Goal: Information Seeking & Learning: Check status

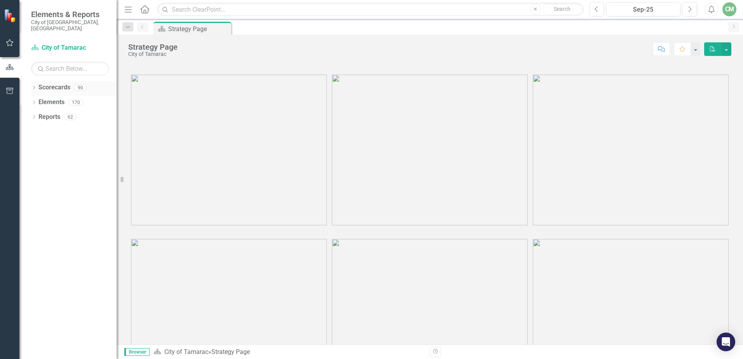
click at [35, 86] on icon "Dropdown" at bounding box center [33, 88] width 5 height 4
click at [40, 100] on icon "Dropdown" at bounding box center [38, 102] width 6 height 5
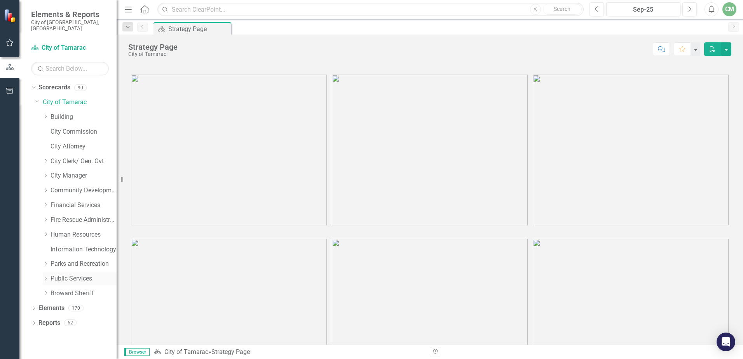
click at [45, 276] on icon "Dropdown" at bounding box center [46, 278] width 6 height 5
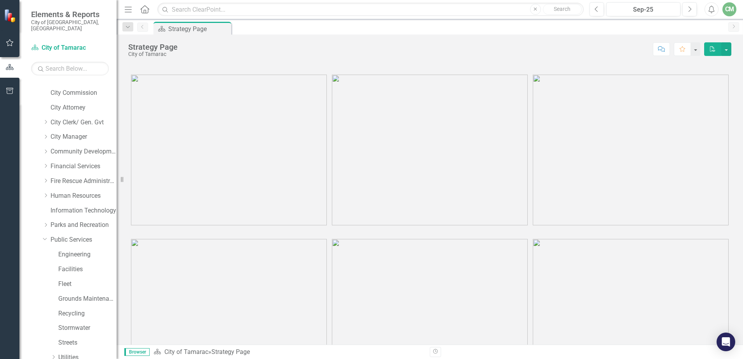
scroll to position [84, 0]
click at [53, 310] on div "Dropdown" at bounding box center [54, 313] width 6 height 7
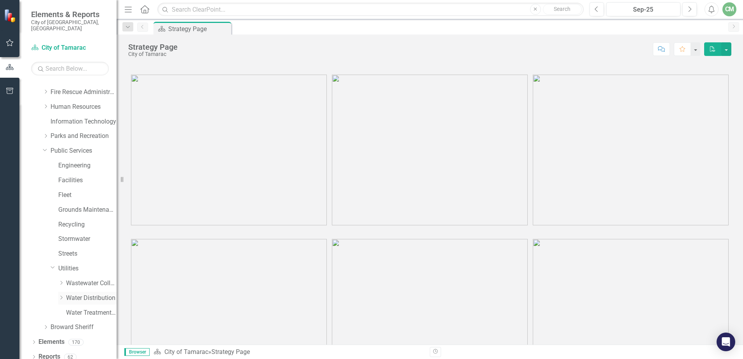
click at [60, 295] on icon "Dropdown" at bounding box center [61, 297] width 6 height 5
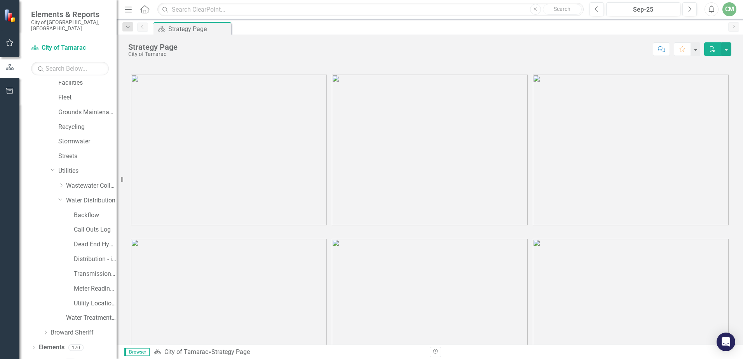
scroll to position [231, 0]
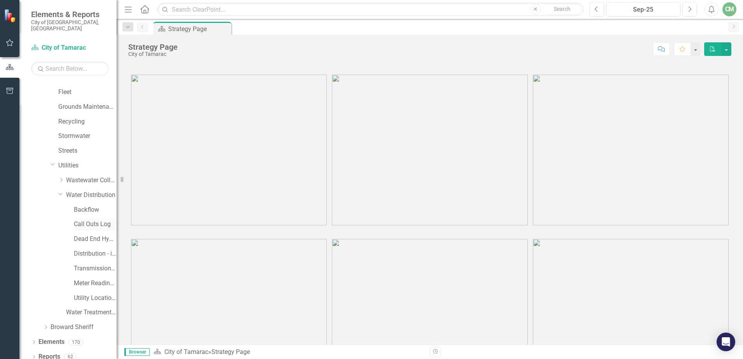
click at [94, 220] on link "Call Outs Log" at bounding box center [95, 224] width 43 height 9
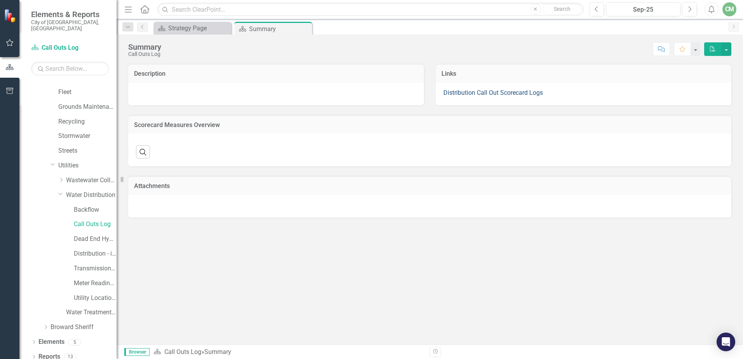
click at [471, 92] on link "Distribution Call Out Scorecard Logs" at bounding box center [494, 92] width 100 height 7
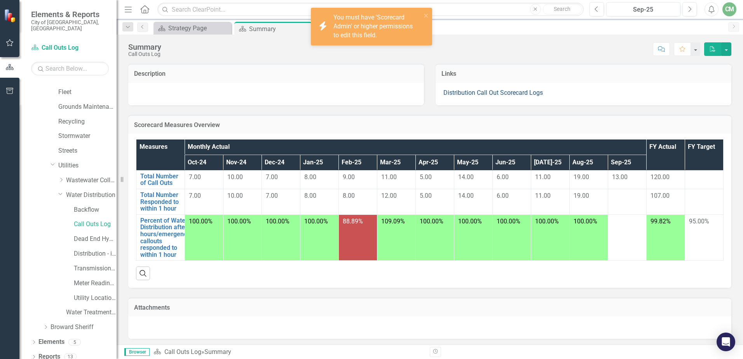
click at [449, 94] on link "Distribution Call Out Scorecard Logs" at bounding box center [494, 92] width 100 height 7
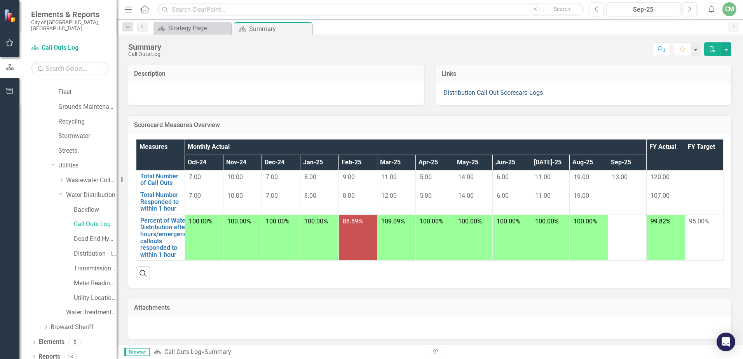
click at [449, 94] on link "Distribution Call Out Scorecard Logs" at bounding box center [494, 92] width 100 height 7
click at [85, 264] on link "Transmission and Distribution" at bounding box center [95, 268] width 43 height 9
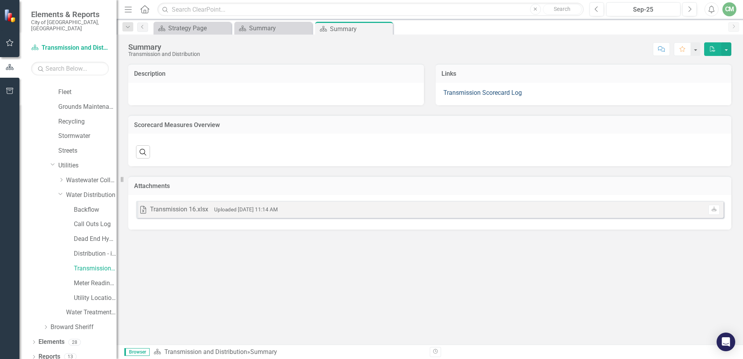
click at [469, 92] on link "Transmission Scorecard Log" at bounding box center [483, 92] width 79 height 7
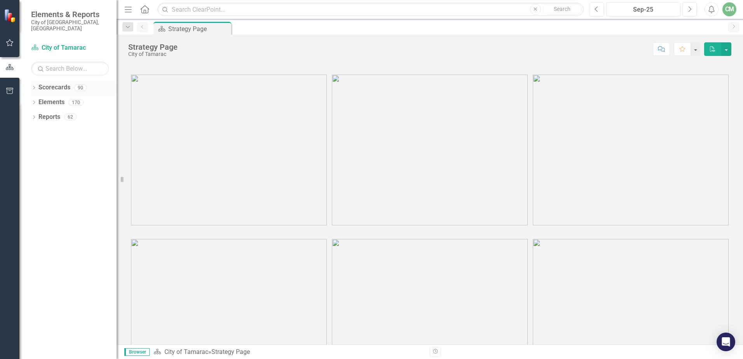
click at [37, 84] on div "Dropdown Scorecards 90" at bounding box center [74, 88] width 86 height 15
click at [36, 86] on icon "Dropdown" at bounding box center [33, 88] width 5 height 4
click at [40, 100] on icon "Dropdown" at bounding box center [38, 102] width 6 height 5
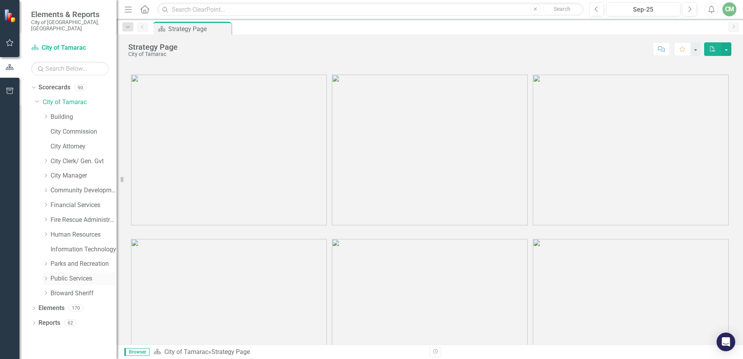
click at [43, 273] on div "Dropdown Public Services" at bounding box center [80, 279] width 74 height 13
click at [47, 276] on icon "Dropdown" at bounding box center [46, 278] width 6 height 5
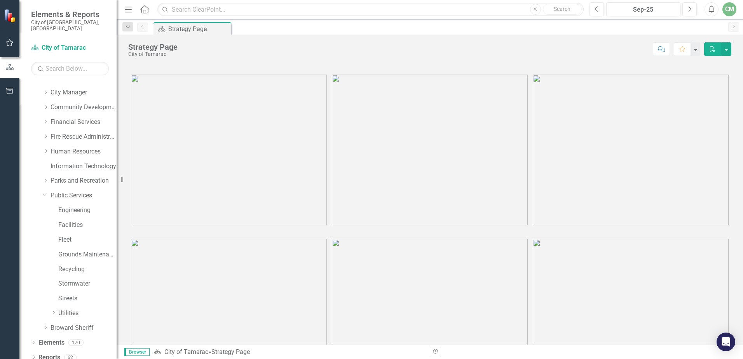
scroll to position [84, 0]
click at [55, 310] on icon "Dropdown" at bounding box center [54, 312] width 6 height 5
click at [61, 295] on icon "Dropdown" at bounding box center [61, 297] width 6 height 5
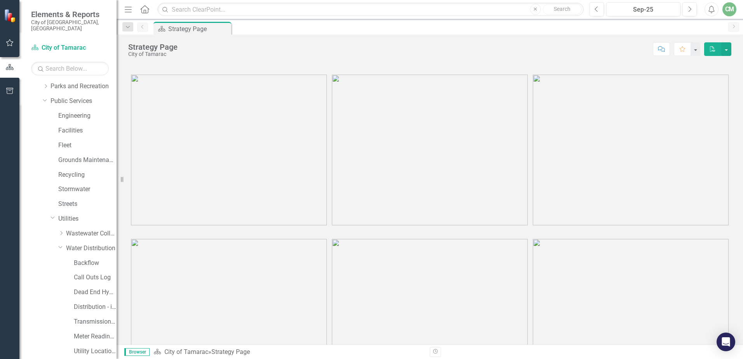
scroll to position [231, 0]
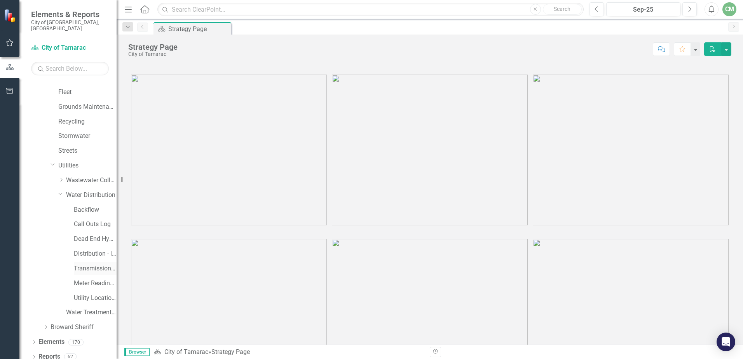
click at [89, 265] on link "Transmission and Distribution" at bounding box center [95, 268] width 43 height 9
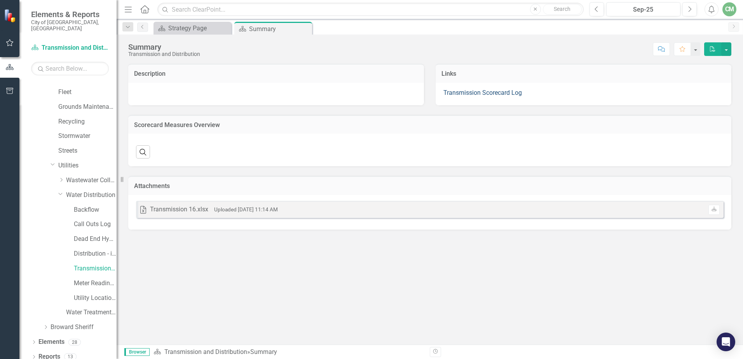
click at [469, 94] on link "Transmission Scorecard Log" at bounding box center [483, 92] width 79 height 7
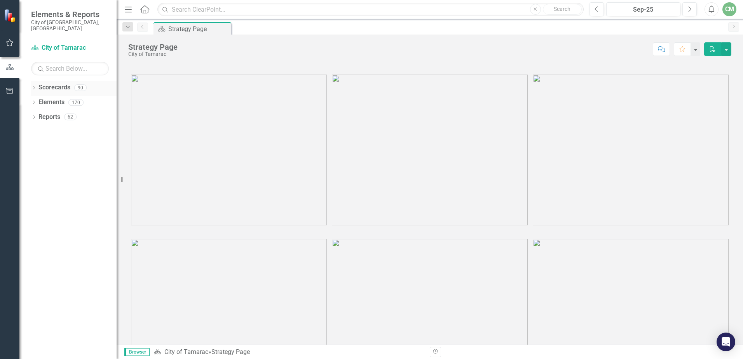
click at [31, 86] on div "Dropdown" at bounding box center [33, 89] width 5 height 7
click at [36, 100] on icon "Dropdown" at bounding box center [38, 102] width 6 height 5
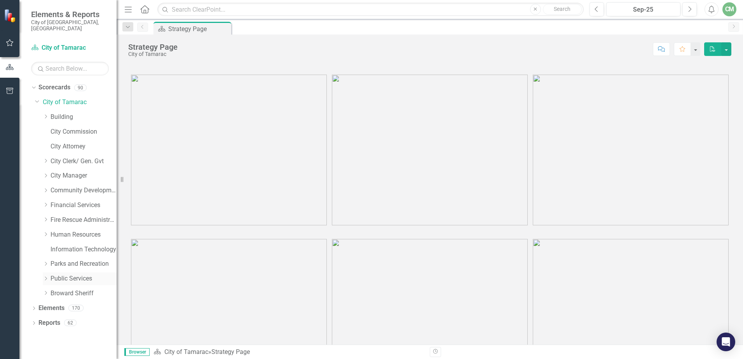
click at [47, 273] on div "Dropdown Public Services" at bounding box center [80, 279] width 74 height 13
click at [47, 276] on icon "Dropdown" at bounding box center [46, 278] width 6 height 5
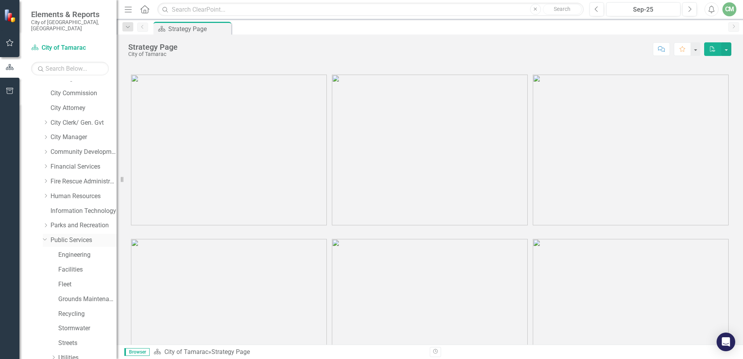
scroll to position [84, 0]
click at [55, 311] on div "Dropdown Utilities" at bounding box center [84, 313] width 66 height 13
click at [56, 310] on icon "Dropdown" at bounding box center [54, 312] width 6 height 5
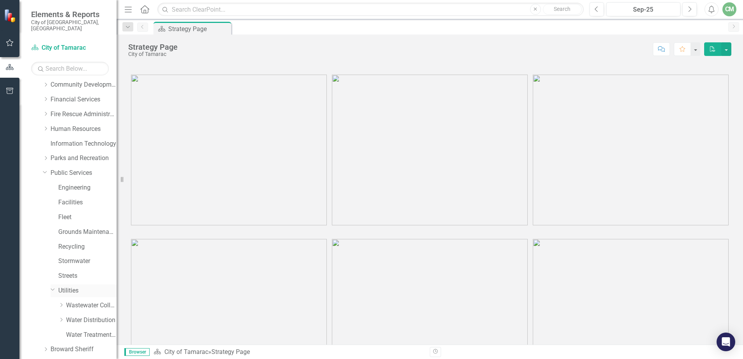
scroll to position [128, 0]
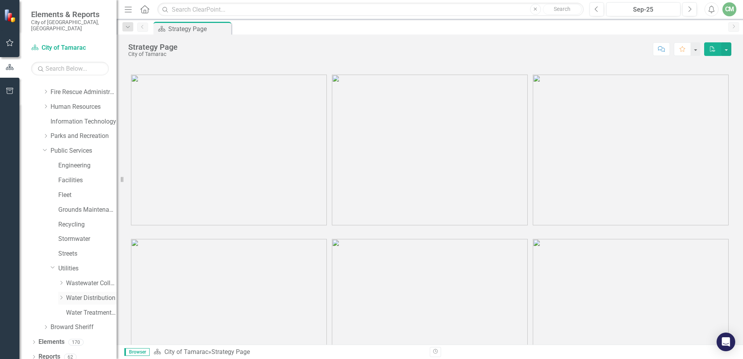
click at [61, 295] on div "Dropdown" at bounding box center [61, 298] width 6 height 7
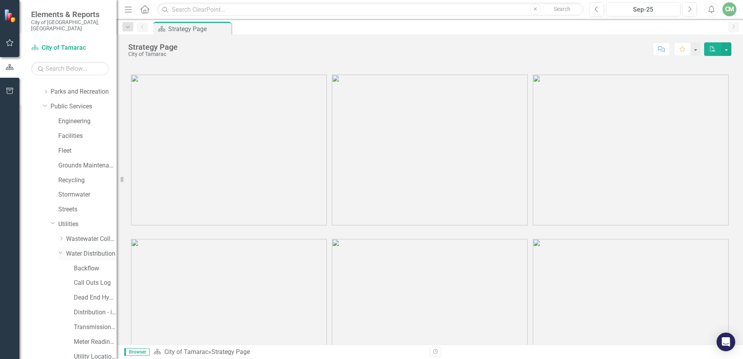
scroll to position [206, 0]
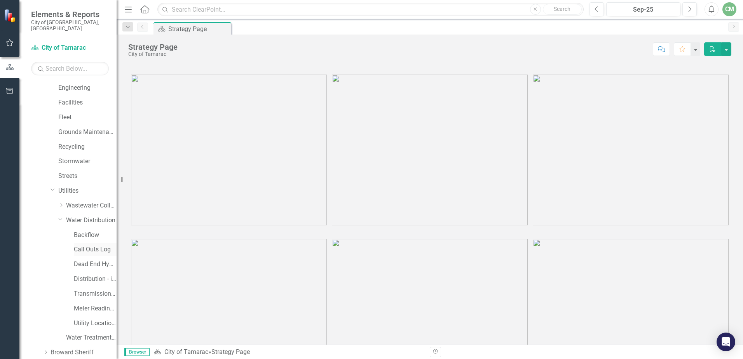
click at [98, 245] on link "Call Outs Log" at bounding box center [95, 249] width 43 height 9
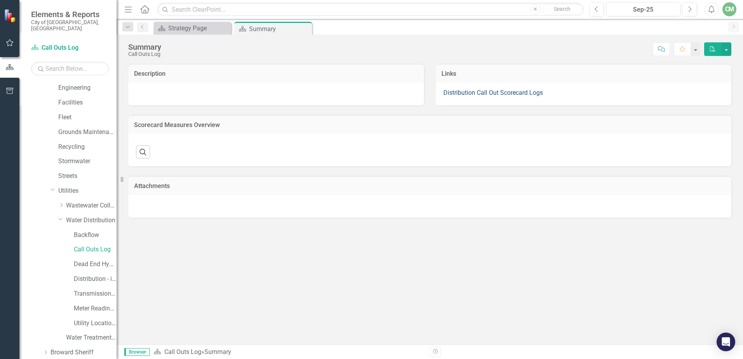
click at [470, 93] on link "Distribution Call Out Scorecard Logs" at bounding box center [494, 92] width 100 height 7
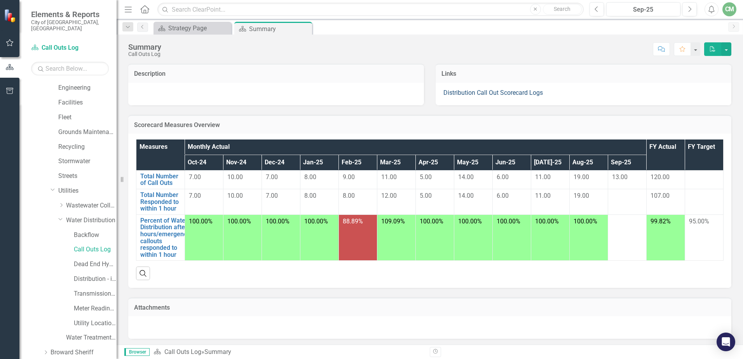
click at [480, 93] on link "Distribution Call Out Scorecard Logs" at bounding box center [494, 92] width 100 height 7
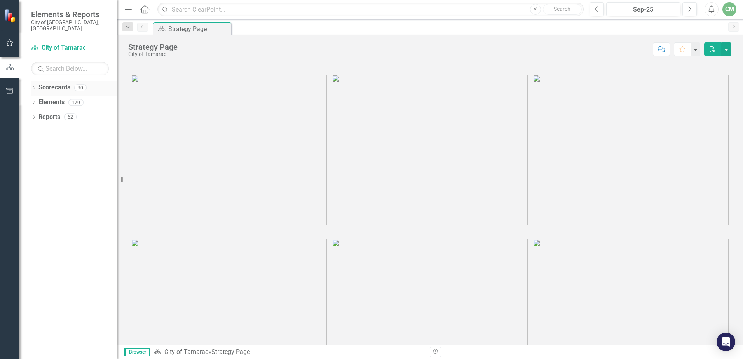
click at [35, 86] on icon "Dropdown" at bounding box center [33, 88] width 5 height 4
click at [42, 99] on div "Dropdown" at bounding box center [39, 102] width 8 height 7
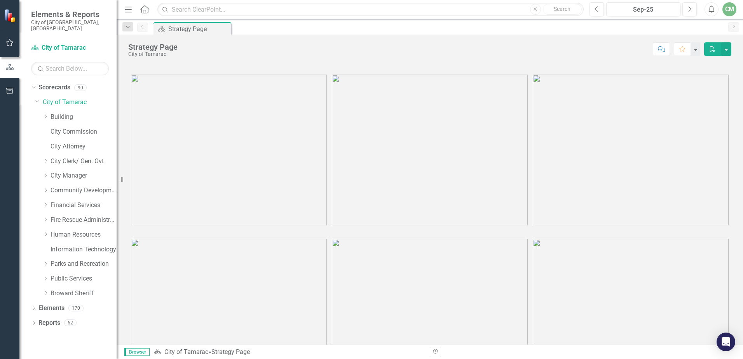
click at [42, 273] on div "Dropdown Public Services" at bounding box center [76, 280] width 82 height 15
click at [45, 276] on icon "Dropdown" at bounding box center [46, 278] width 6 height 5
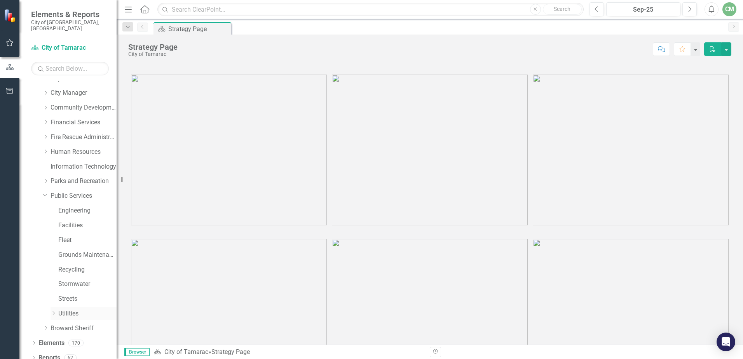
scroll to position [84, 0]
click at [53, 311] on div "Dropdown Utilities" at bounding box center [84, 313] width 66 height 13
click at [54, 310] on icon "Dropdown" at bounding box center [54, 312] width 6 height 5
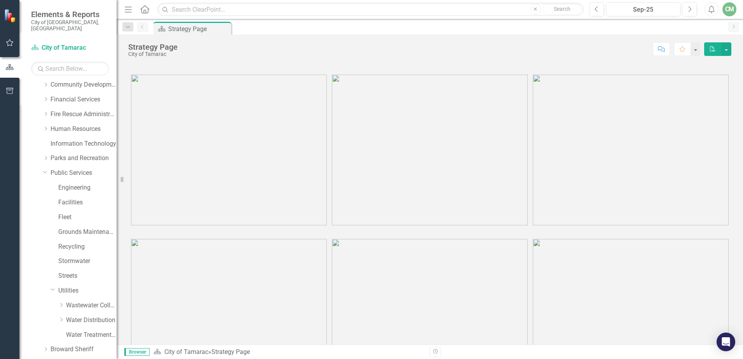
scroll to position [128, 0]
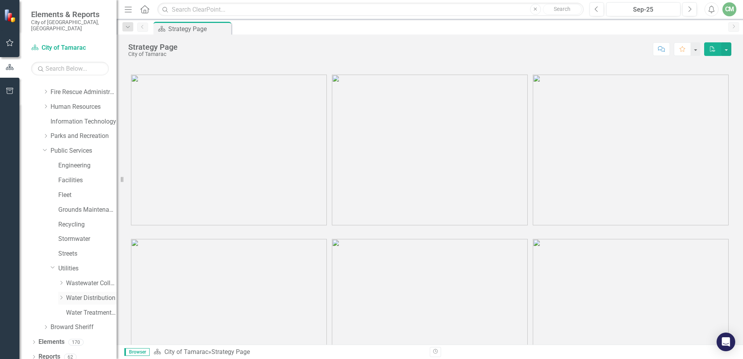
click at [63, 295] on icon "Dropdown" at bounding box center [61, 297] width 6 height 5
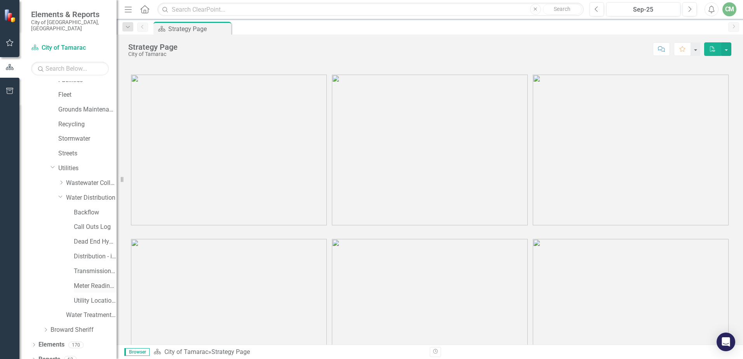
scroll to position [231, 0]
click at [92, 220] on link "Call Outs Log" at bounding box center [95, 224] width 43 height 9
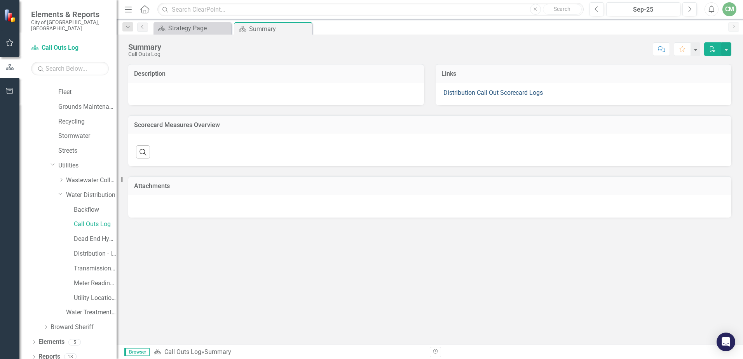
click at [514, 93] on link "Distribution Call Out Scorecard Logs" at bounding box center [494, 92] width 100 height 7
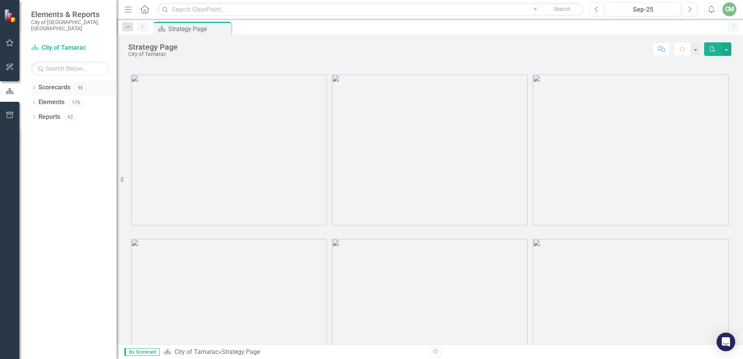
click at [35, 86] on div "Dropdown" at bounding box center [33, 89] width 5 height 7
click at [41, 100] on icon "Dropdown" at bounding box center [38, 102] width 6 height 5
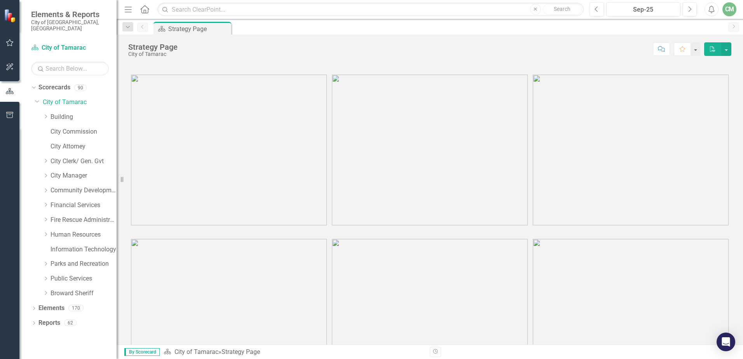
click at [42, 273] on div "Dropdown Public Services" at bounding box center [76, 280] width 82 height 15
click at [47, 276] on icon "Dropdown" at bounding box center [46, 278] width 6 height 5
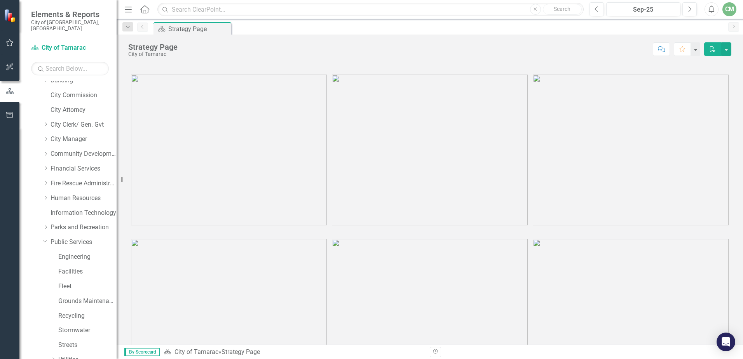
scroll to position [84, 0]
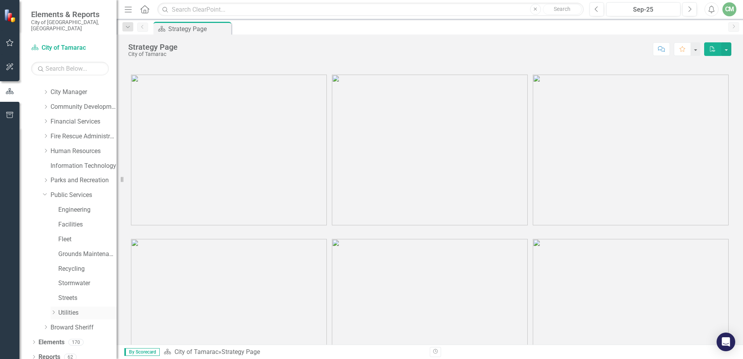
click at [54, 310] on icon "Dropdown" at bounding box center [54, 312] width 6 height 5
click at [61, 295] on icon "Dropdown" at bounding box center [61, 297] width 6 height 5
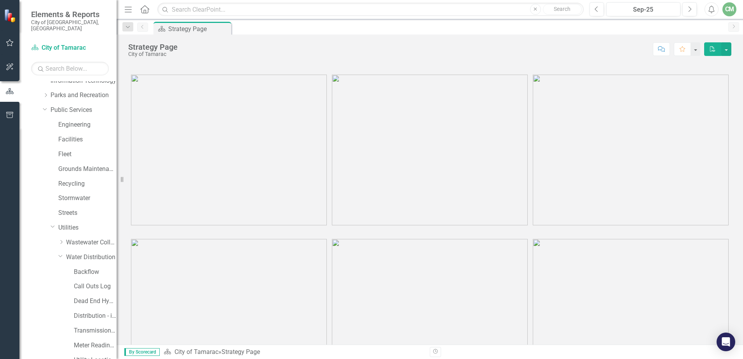
scroll to position [231, 0]
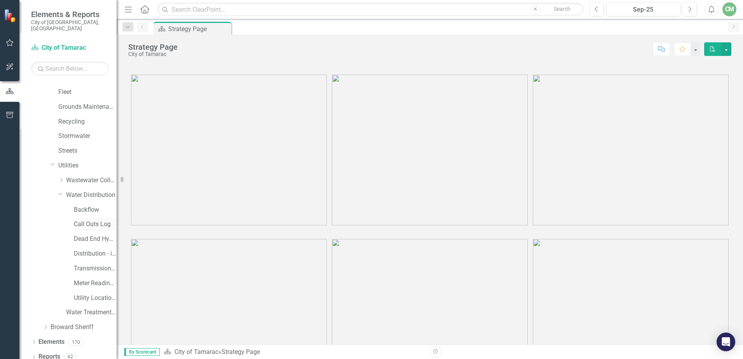
click at [93, 220] on link "Call Outs Log" at bounding box center [95, 224] width 43 height 9
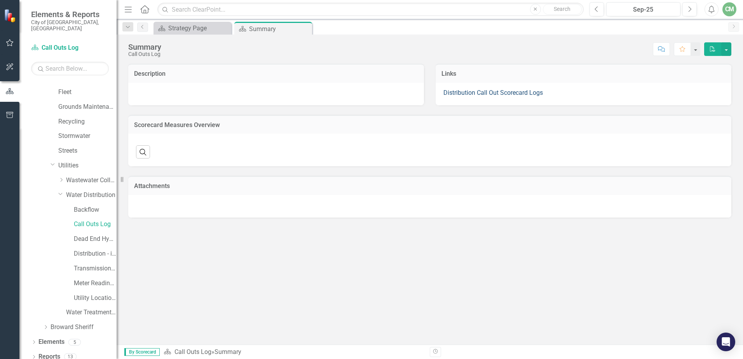
click at [473, 94] on link "Distribution Call Out Scorecard Logs" at bounding box center [494, 92] width 100 height 7
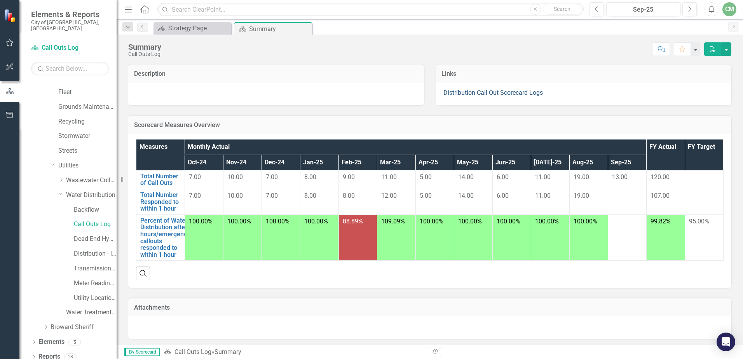
click at [473, 94] on link "Distribution Call Out Scorecard Logs" at bounding box center [494, 92] width 100 height 7
click at [481, 91] on link "Distribution Call Out Scorecard Logs" at bounding box center [494, 92] width 100 height 7
click at [456, 93] on link "Distribution Call Out Scorecard Logs" at bounding box center [494, 92] width 100 height 7
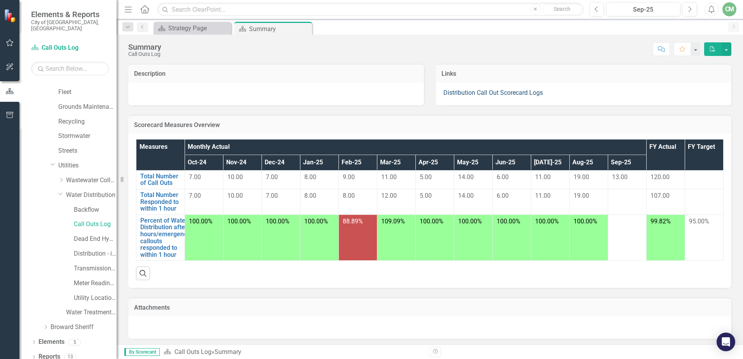
click at [477, 92] on link "Distribution Call Out Scorecard Logs" at bounding box center [494, 92] width 100 height 7
click at [149, 181] on link "Total Number of Call Outs" at bounding box center [160, 180] width 40 height 14
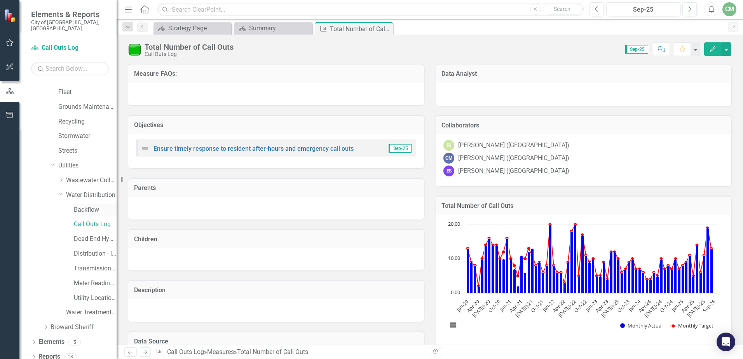
scroll to position [153, 0]
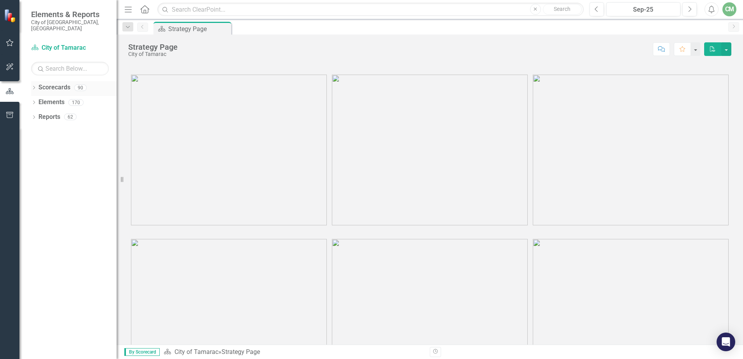
click at [32, 86] on icon "Dropdown" at bounding box center [33, 88] width 5 height 4
click at [36, 100] on icon "Dropdown" at bounding box center [38, 102] width 6 height 5
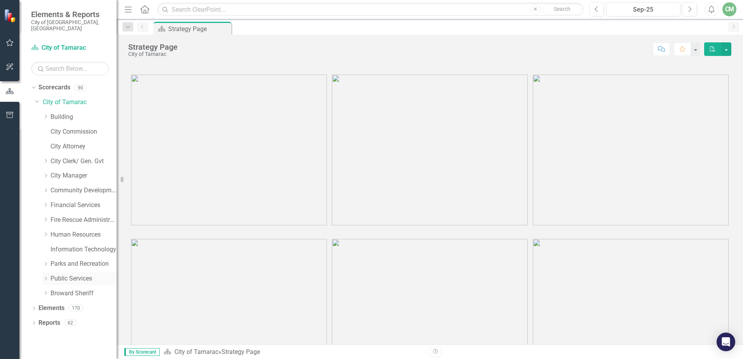
click at [48, 276] on icon "Dropdown" at bounding box center [46, 278] width 6 height 5
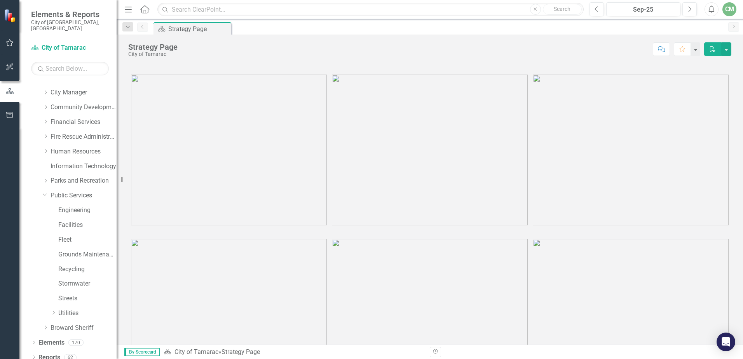
scroll to position [84, 0]
click at [52, 310] on div "Dropdown" at bounding box center [54, 313] width 6 height 7
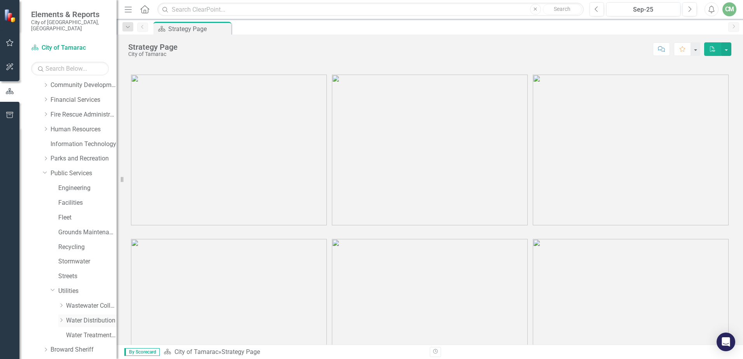
scroll to position [128, 0]
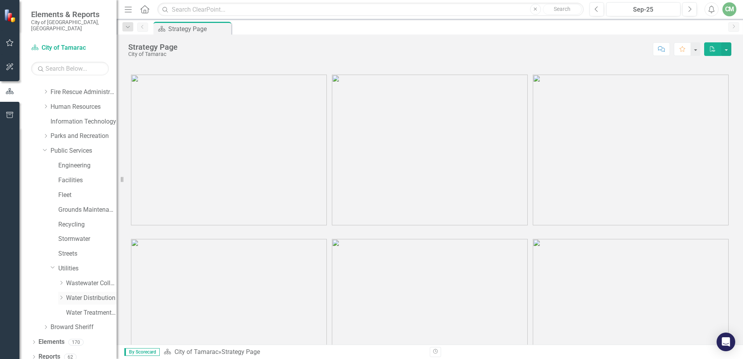
click at [63, 295] on icon "Dropdown" at bounding box center [61, 297] width 6 height 5
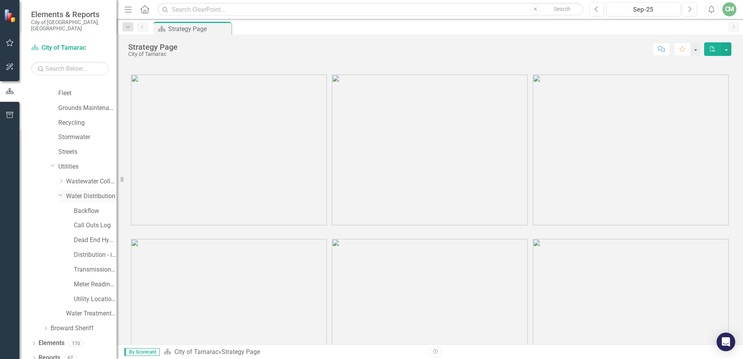
scroll to position [231, 0]
click at [92, 220] on link "Call Outs Log" at bounding box center [95, 224] width 43 height 9
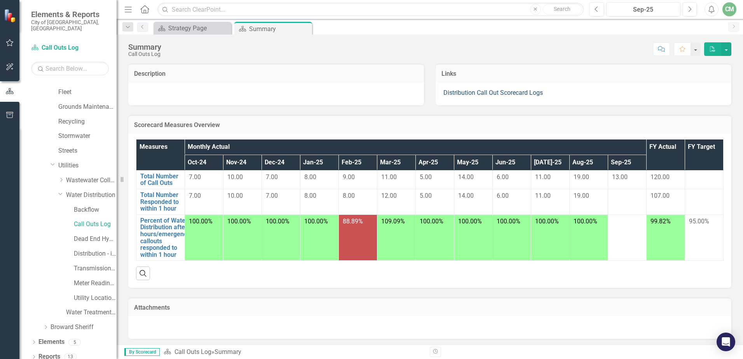
click at [509, 91] on link "Distribution Call Out Scorecard Logs" at bounding box center [494, 92] width 100 height 7
